Goal: Information Seeking & Learning: Learn about a topic

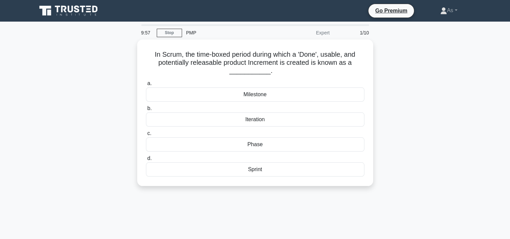
click at [432, 72] on div "In Scrum, the time-boxed period during which a 'Done', usable, and potentially …" at bounding box center [255, 116] width 445 height 154
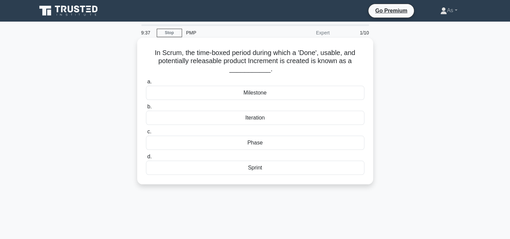
click at [278, 173] on div "Sprint" at bounding box center [255, 167] width 218 height 14
click at [146, 159] on input "d. Sprint" at bounding box center [146, 156] width 0 height 4
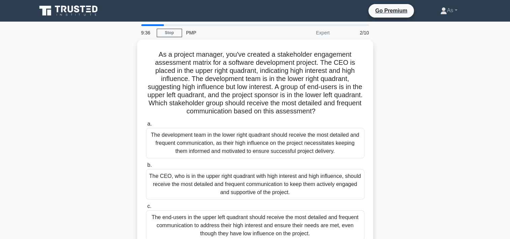
click at [425, 98] on div "As a project manager, you've created a stakeholder engagement assessment matrix…" at bounding box center [255, 168] width 445 height 259
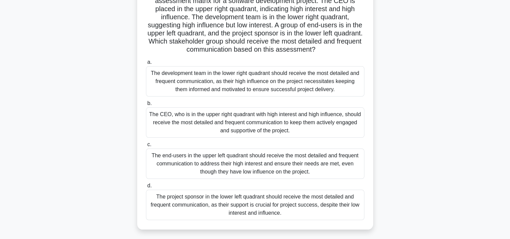
scroll to position [68, 0]
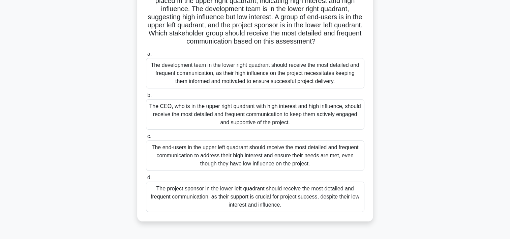
click at [334, 115] on div "The CEO, who is in the upper right quadrant with high interest and high influen…" at bounding box center [255, 114] width 218 height 30
click at [146, 97] on input "b. The CEO, who is in the upper right quadrant with high interest and high infl…" at bounding box center [146, 95] width 0 height 4
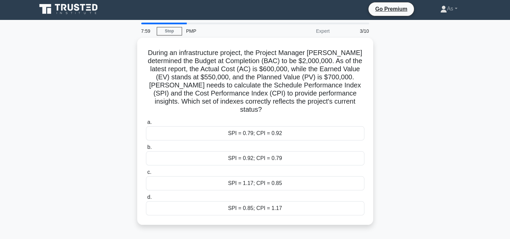
scroll to position [0, 0]
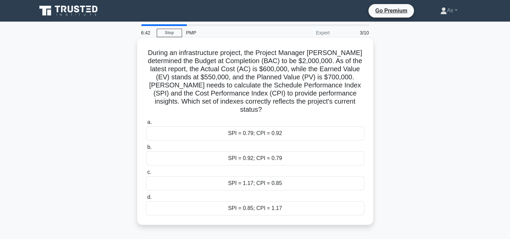
click at [314, 152] on div "SPI = 0.92; CPI = 0.79" at bounding box center [255, 158] width 218 height 14
click at [146, 149] on input "b. SPI = 0.92; CPI = 0.79" at bounding box center [146, 147] width 0 height 4
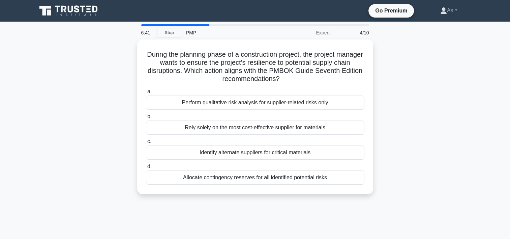
click at [410, 131] on div "During the planning phase of a construction project, the project manager wants …" at bounding box center [255, 120] width 445 height 162
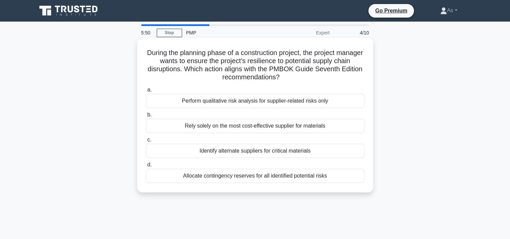
click at [345, 152] on div "Identify alternate suppliers for critical materials" at bounding box center [255, 151] width 218 height 14
click at [146, 142] on input "c. Identify alternate suppliers for critical materials" at bounding box center [146, 139] width 0 height 4
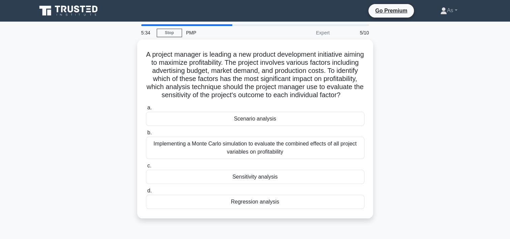
click at [424, 168] on div "A project manager is leading a new product development initiative aiming to max…" at bounding box center [255, 132] width 445 height 187
click at [418, 154] on div "A project manager is leading a new product development initiative aiming to max…" at bounding box center [255, 132] width 445 height 187
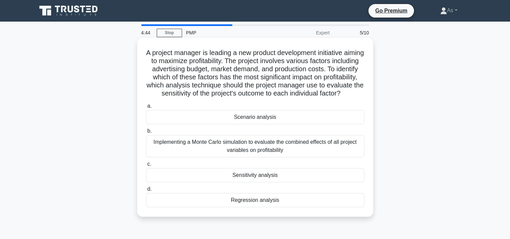
click at [321, 207] on div "Regression analysis" at bounding box center [255, 200] width 218 height 14
click at [146, 191] on input "d. Regression analysis" at bounding box center [146, 189] width 0 height 4
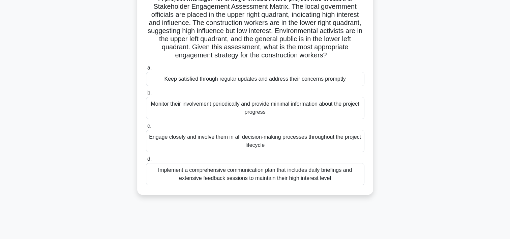
scroll to position [55, 0]
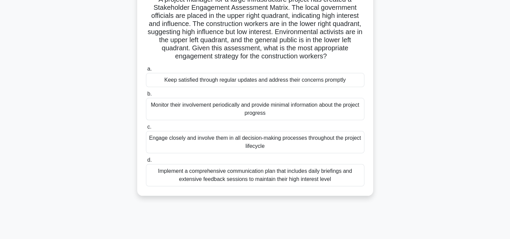
click at [452, 133] on div "A project manager for a large infrastructure project has created a Stakeholder …" at bounding box center [255, 94] width 445 height 219
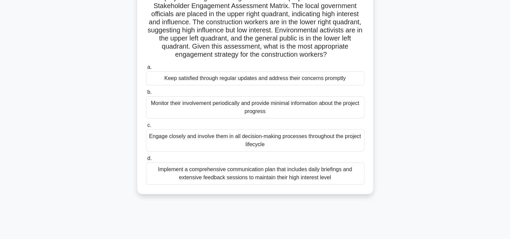
click at [353, 144] on div "Engage closely and involve them in all decision-making processes throughout the…" at bounding box center [255, 140] width 218 height 22
click at [146, 127] on input "c. Engage closely and involve them in all decision-making processes throughout …" at bounding box center [146, 125] width 0 height 4
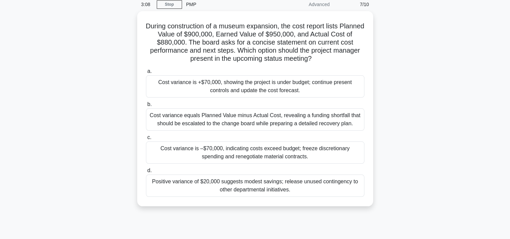
scroll to position [0, 0]
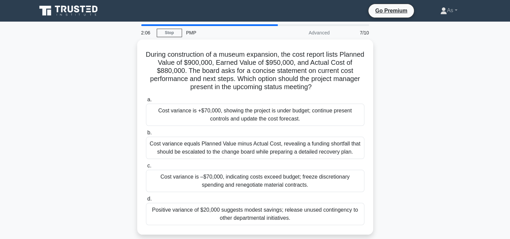
click at [400, 119] on div "During construction of a museum expansion, the cost report lists Planned Value …" at bounding box center [255, 140] width 445 height 203
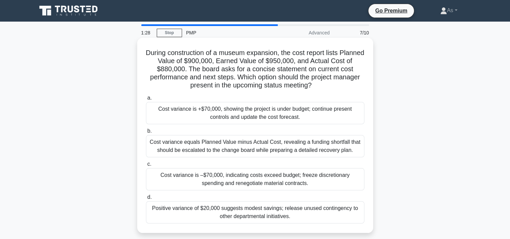
click at [295, 109] on div "Cost variance is +$70,000, showing the project is under budget; continue presen…" at bounding box center [255, 113] width 218 height 22
click at [146, 100] on input "a. Cost variance is +$70,000, showing the project is under budget; continue pre…" at bounding box center [146, 98] width 0 height 4
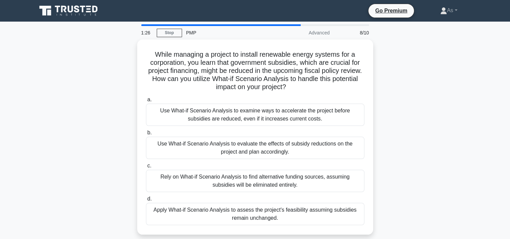
click at [402, 97] on div "While managing a project to install renewable energy systems for a corporation,…" at bounding box center [255, 140] width 445 height 203
click at [422, 98] on div "While managing a project to install renewable energy systems for a corporation,…" at bounding box center [255, 140] width 445 height 203
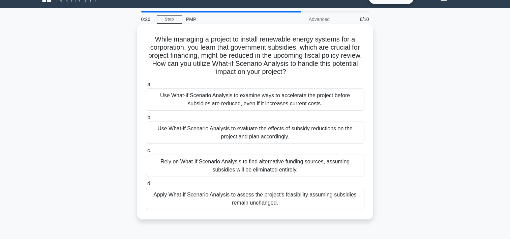
click at [319, 165] on div "Rely on What-if Scenario Analysis to find alternative funding sources, assuming…" at bounding box center [255, 165] width 218 height 22
click at [146, 153] on input "c. Rely on What-if Scenario Analysis to find alternative funding sources, assum…" at bounding box center [146, 150] width 0 height 4
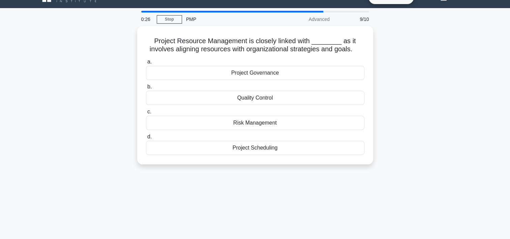
scroll to position [0, 0]
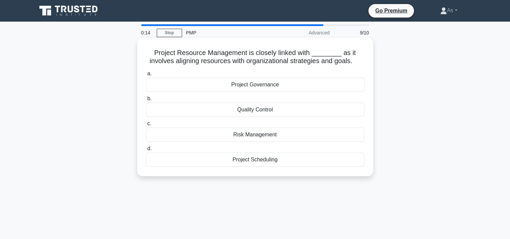
click at [273, 85] on div "Project Governance" at bounding box center [255, 84] width 218 height 14
click at [146, 76] on input "a. Project Governance" at bounding box center [146, 73] width 0 height 4
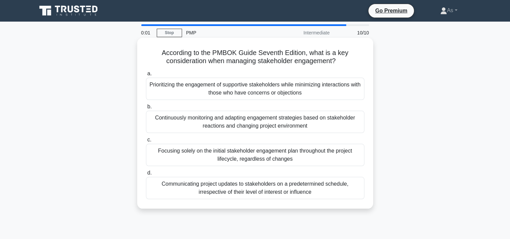
click at [354, 122] on div "Continuously monitoring and adapting engagement strategies based on stakeholder…" at bounding box center [255, 122] width 218 height 22
click at [146, 109] on input "b. Continuously monitoring and adapting engagement strategies based on stakehol…" at bounding box center [146, 106] width 0 height 4
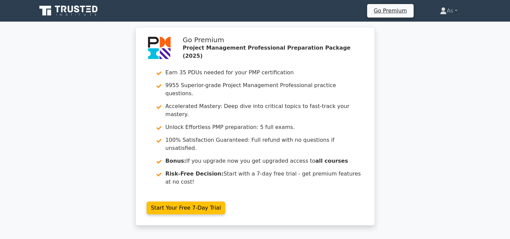
click at [458, 59] on div "Go Premium Project Management Professional Preparation Package (2025) Earn 35 P…" at bounding box center [255, 130] width 510 height 206
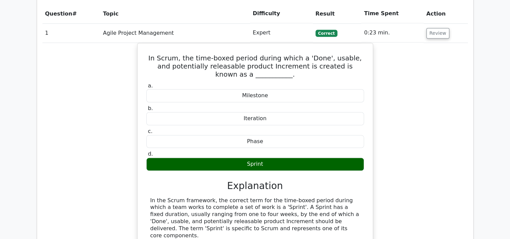
scroll to position [808, 0]
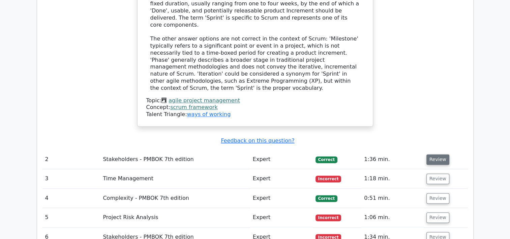
click at [438, 154] on button "Review" at bounding box center [437, 159] width 23 height 10
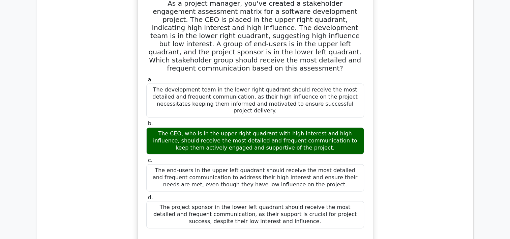
scroll to position [1198, 0]
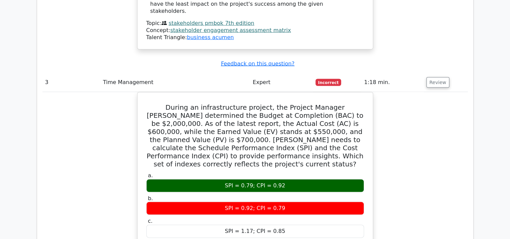
scroll to position [1383, 0]
